Goal: Task Accomplishment & Management: Complete application form

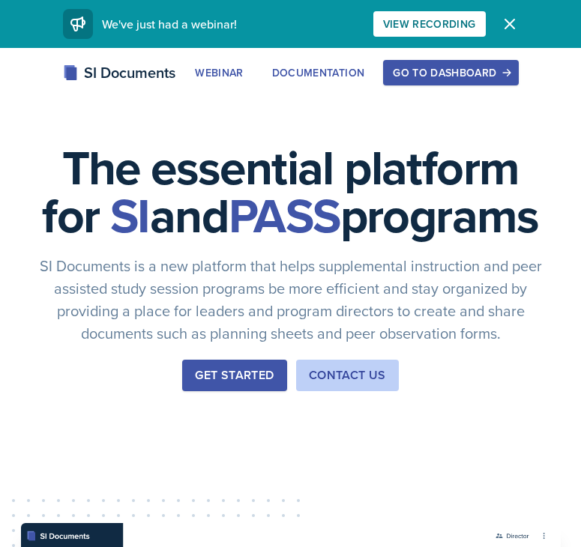
click at [416, 79] on div "Go to Dashboard" at bounding box center [450, 73] width 115 height 12
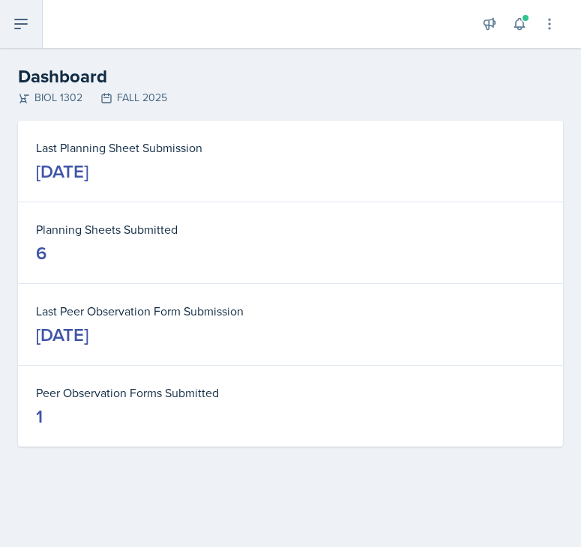
click at [19, 22] on icon at bounding box center [21, 24] width 18 height 18
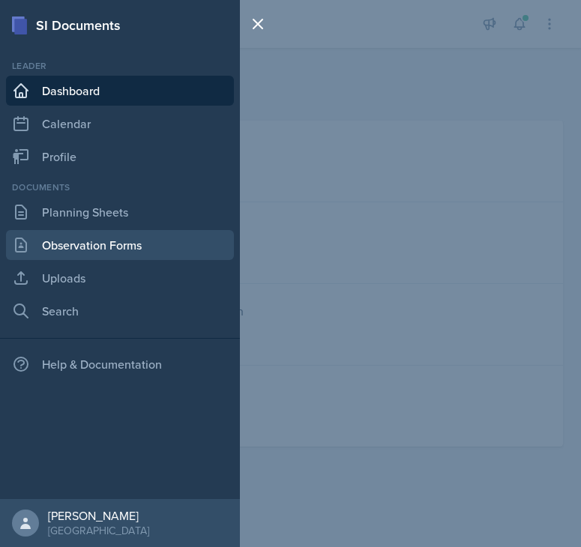
click at [80, 247] on link "Observation Forms" at bounding box center [120, 245] width 228 height 30
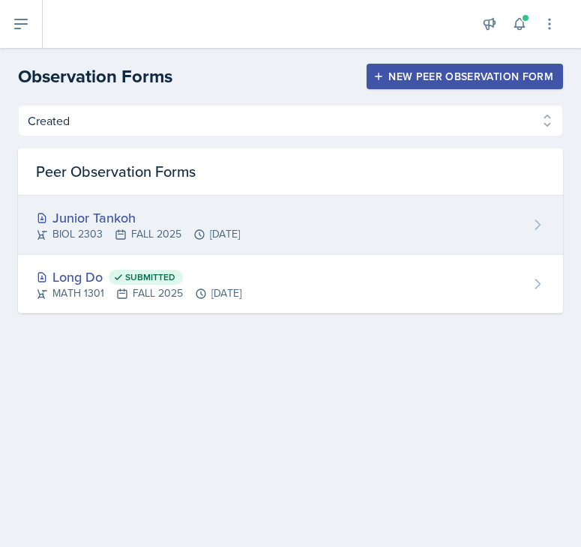
click at [240, 228] on div "BIOL 2303 FALL 2025 [DATE]" at bounding box center [138, 234] width 204 height 16
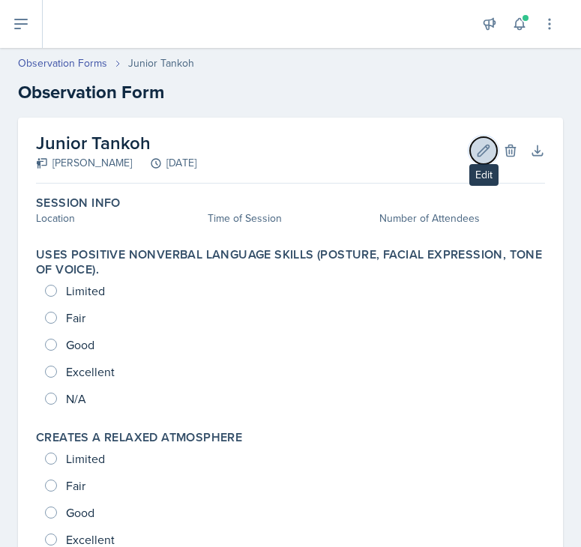
click at [484, 148] on icon at bounding box center [483, 150] width 15 height 15
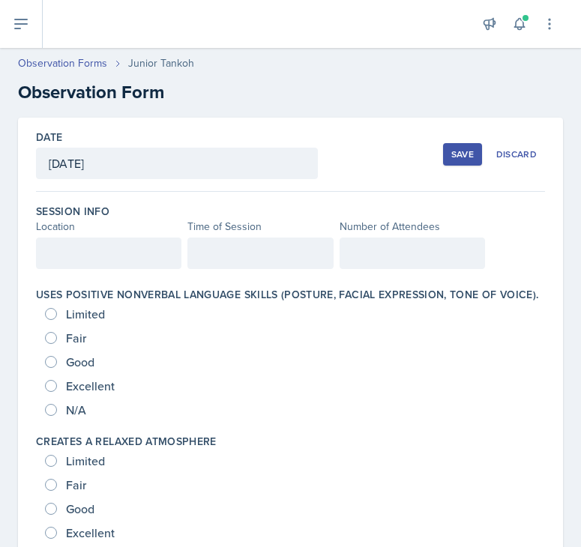
click at [470, 161] on button "Save" at bounding box center [462, 154] width 39 height 22
